Goal: Find specific page/section: Find specific page/section

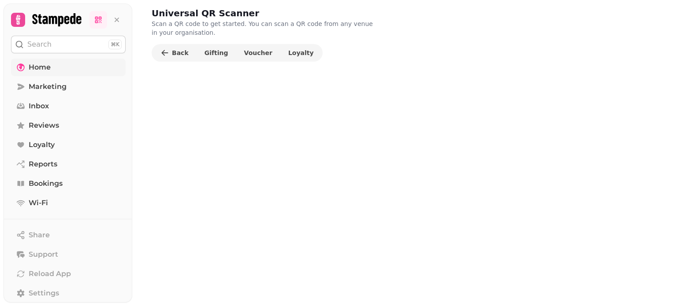
click at [35, 67] on span "Home" at bounding box center [40, 67] width 22 height 11
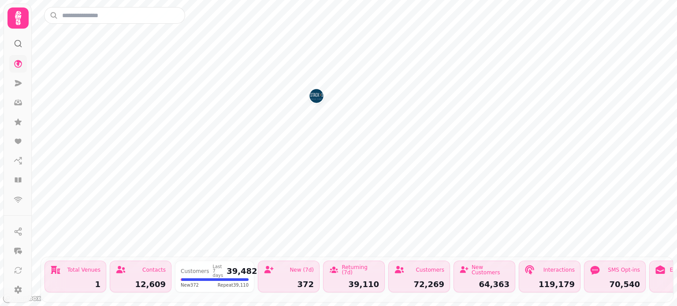
click at [12, 20] on icon at bounding box center [18, 18] width 18 height 18
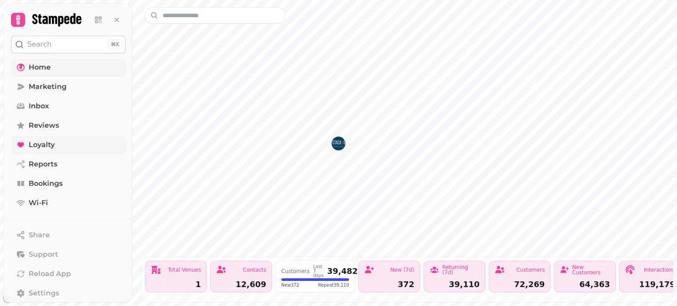
click at [41, 149] on span "Loyalty" at bounding box center [42, 145] width 26 height 11
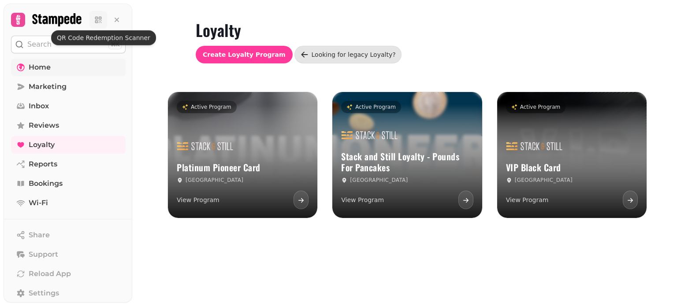
click at [97, 19] on icon at bounding box center [98, 19] width 9 height 9
